Goal: Task Accomplishment & Management: Complete application form

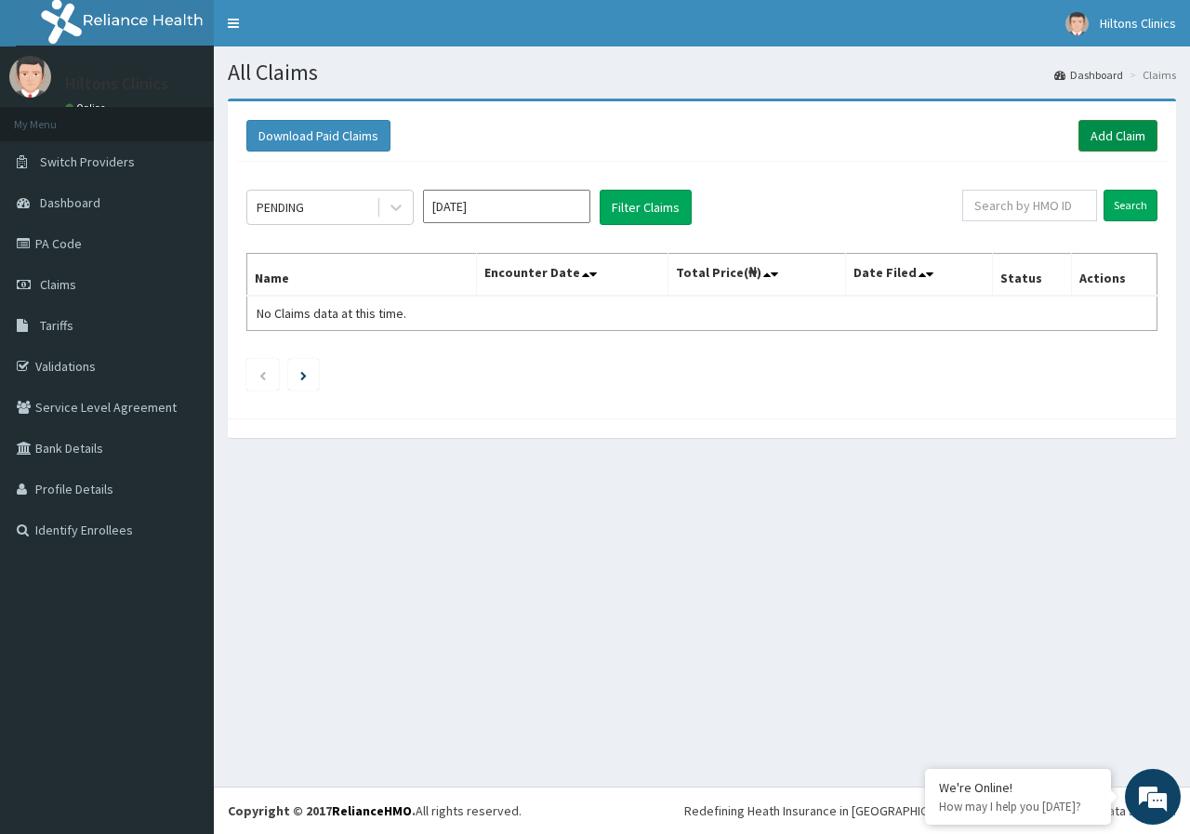
click at [1130, 137] on link "Add Claim" at bounding box center [1117, 136] width 79 height 32
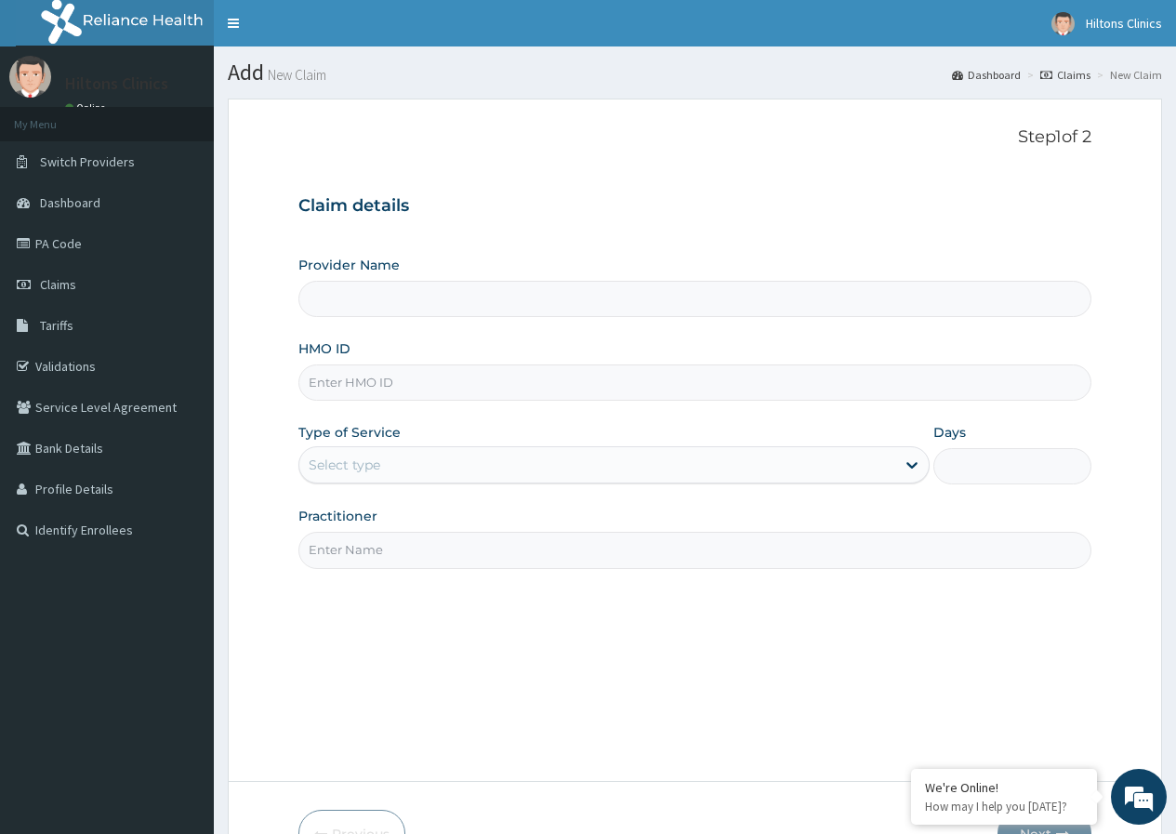
click at [457, 378] on input "HMO ID" at bounding box center [694, 382] width 793 height 36
type input "FN"
type input "Hilton Clinics"
type input "FNR/10009/B"
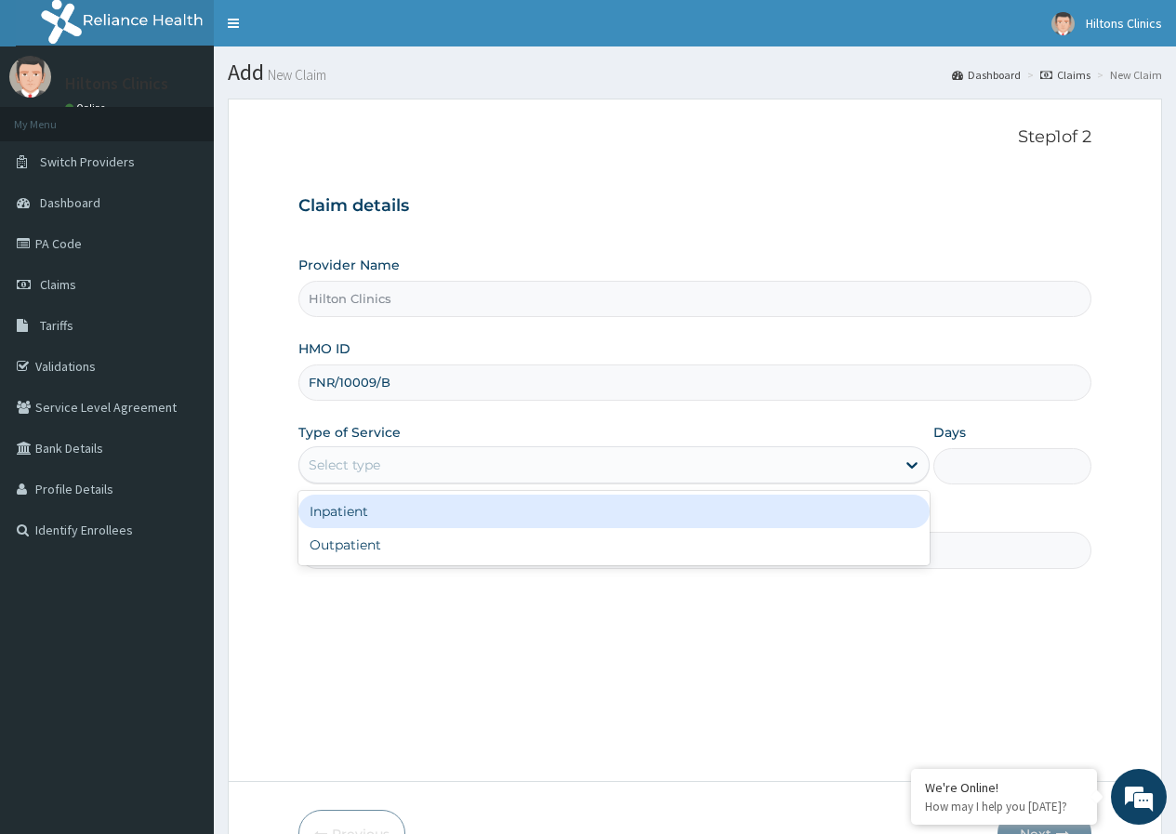
click at [679, 458] on div "Select type" at bounding box center [597, 465] width 596 height 30
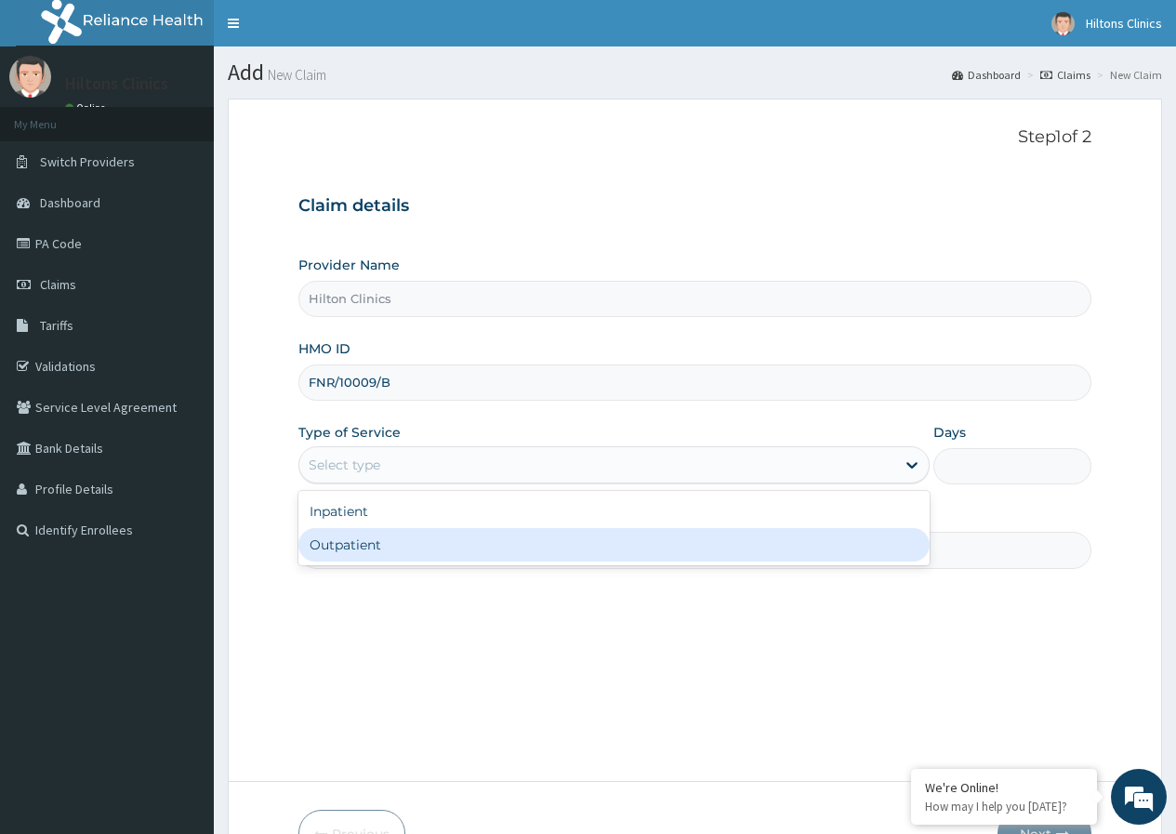
click at [603, 545] on div "Outpatient" at bounding box center [613, 544] width 631 height 33
type input "1"
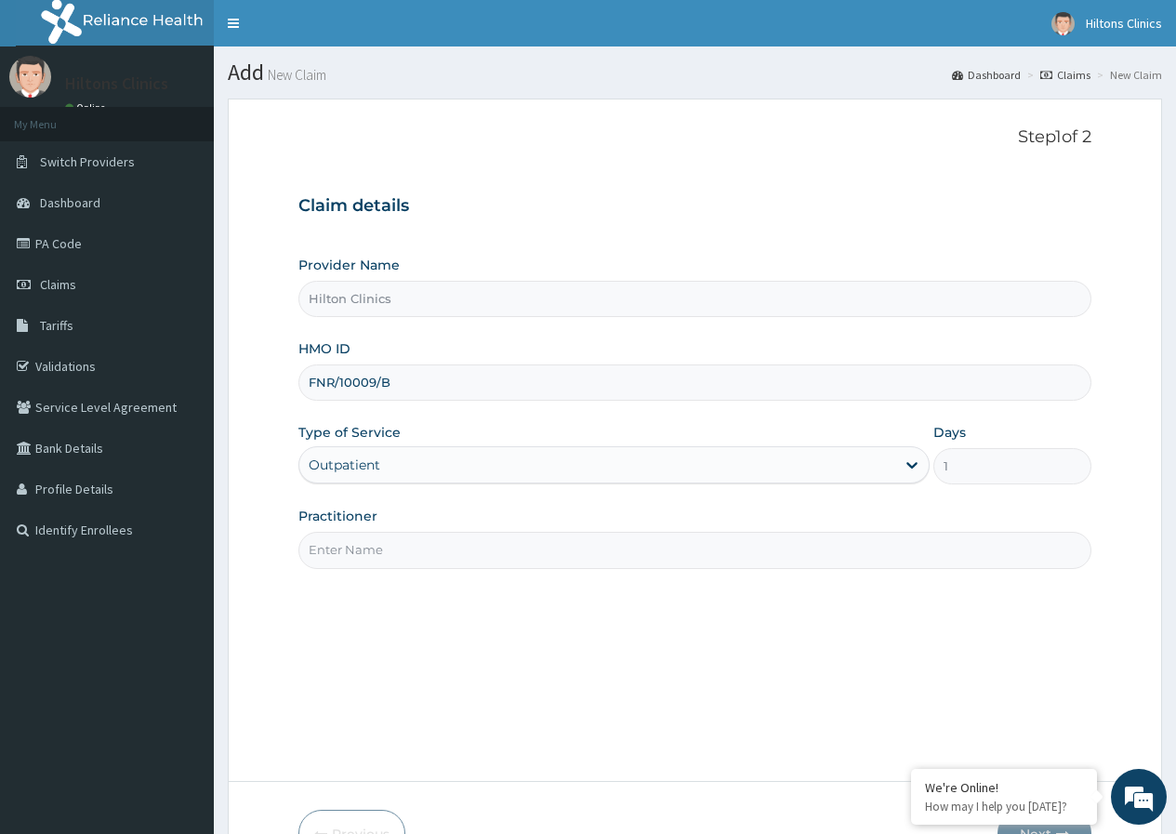
click at [602, 546] on input "Practitioner" at bounding box center [694, 550] width 793 height 36
type input "DR FIDELIS"
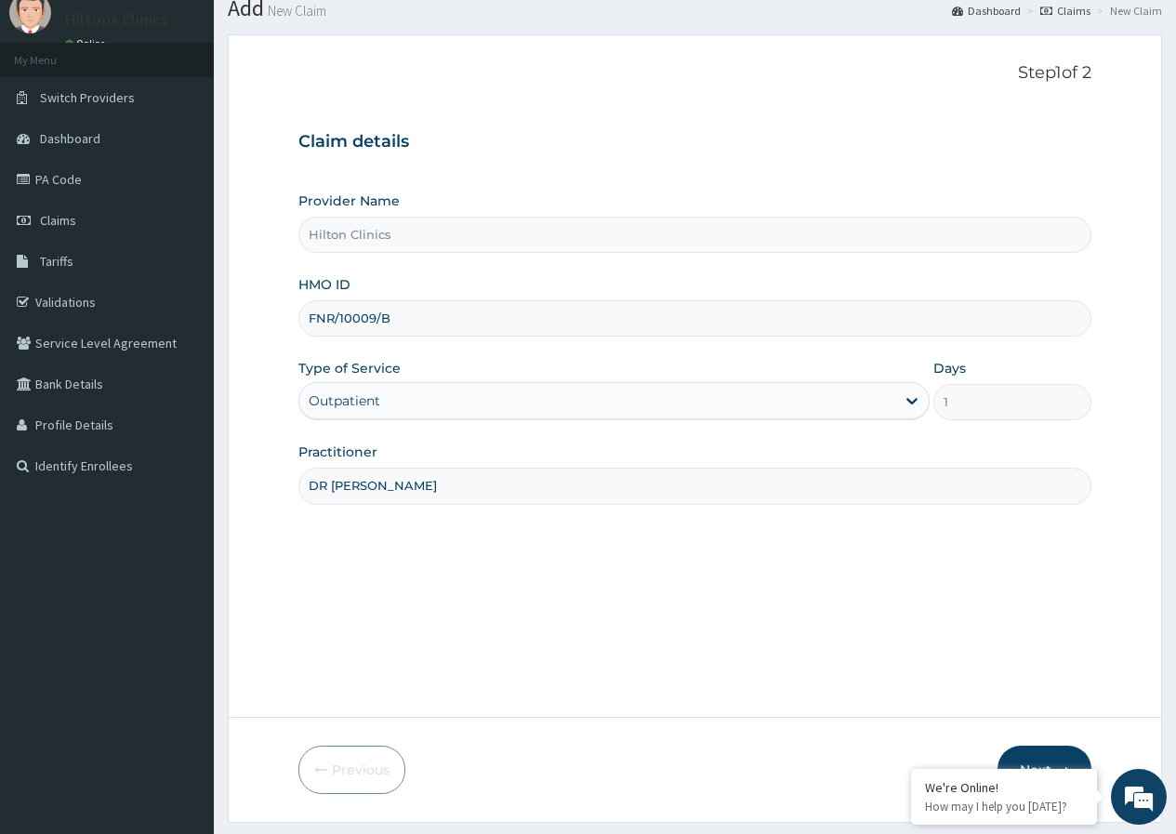
scroll to position [114, 0]
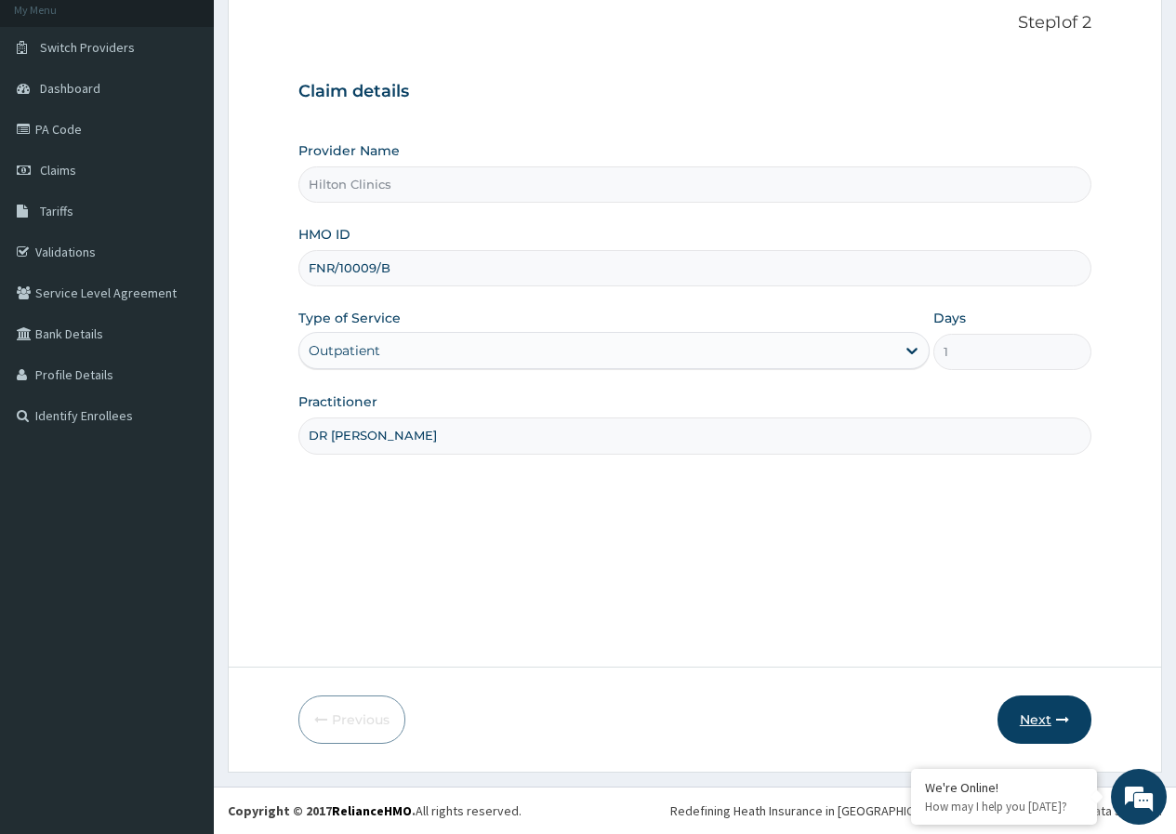
click at [1026, 710] on button "Next" at bounding box center [1045, 719] width 94 height 48
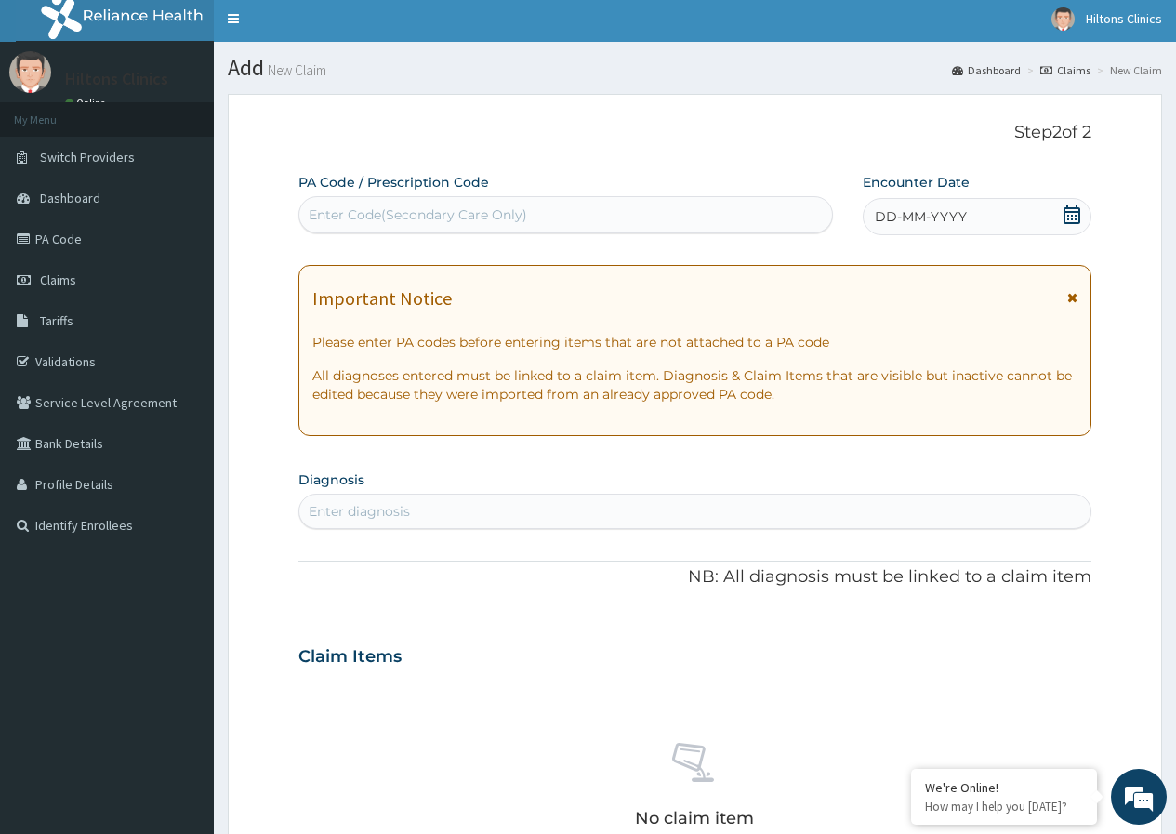
scroll to position [0, 0]
